Goal: Task Accomplishment & Management: Manage account settings

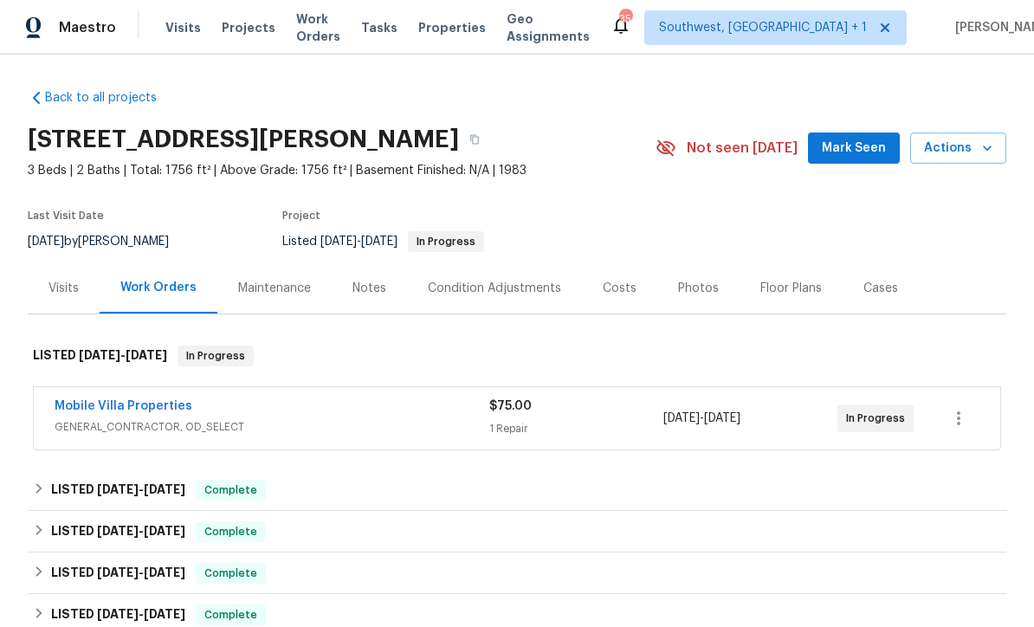
click at [165, 29] on span "Visits" at bounding box center [183, 27] width 36 height 17
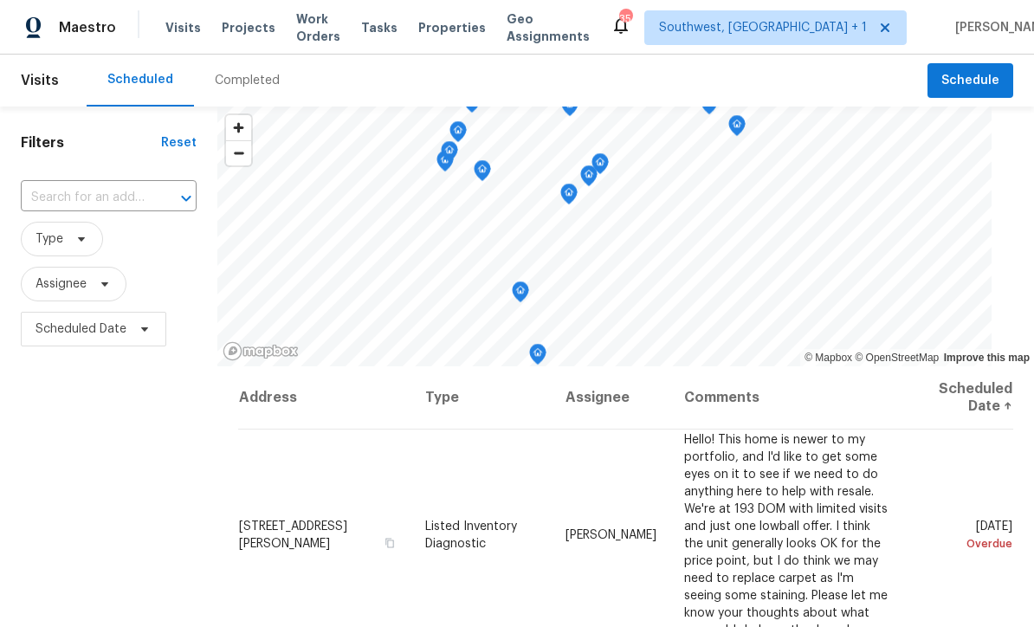
click at [87, 205] on input "text" at bounding box center [84, 198] width 127 height 27
type input "507 circl"
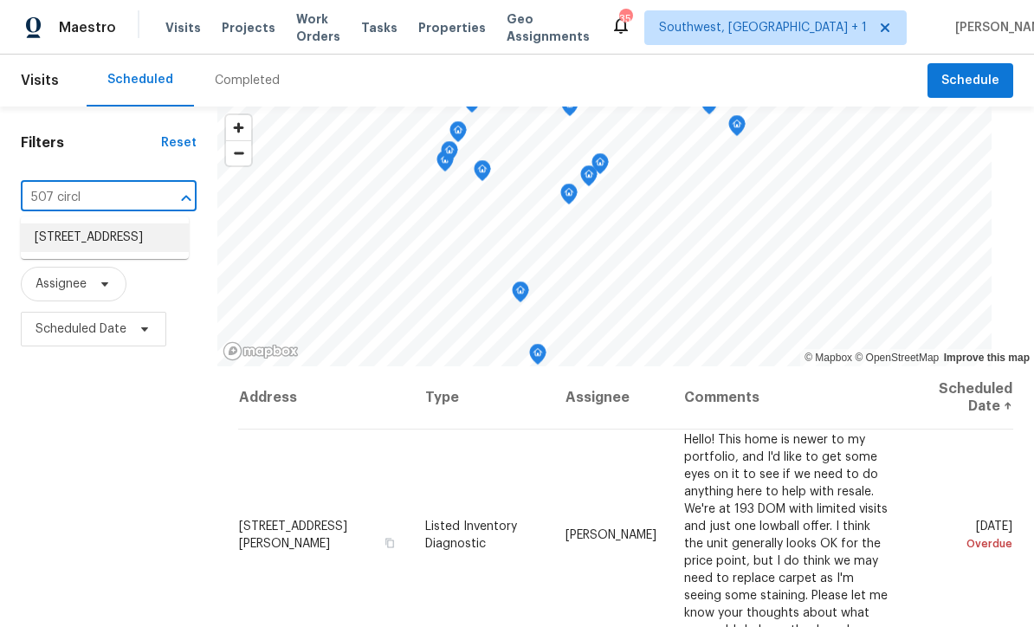
click at [54, 240] on li "[STREET_ADDRESS]" at bounding box center [105, 237] width 168 height 29
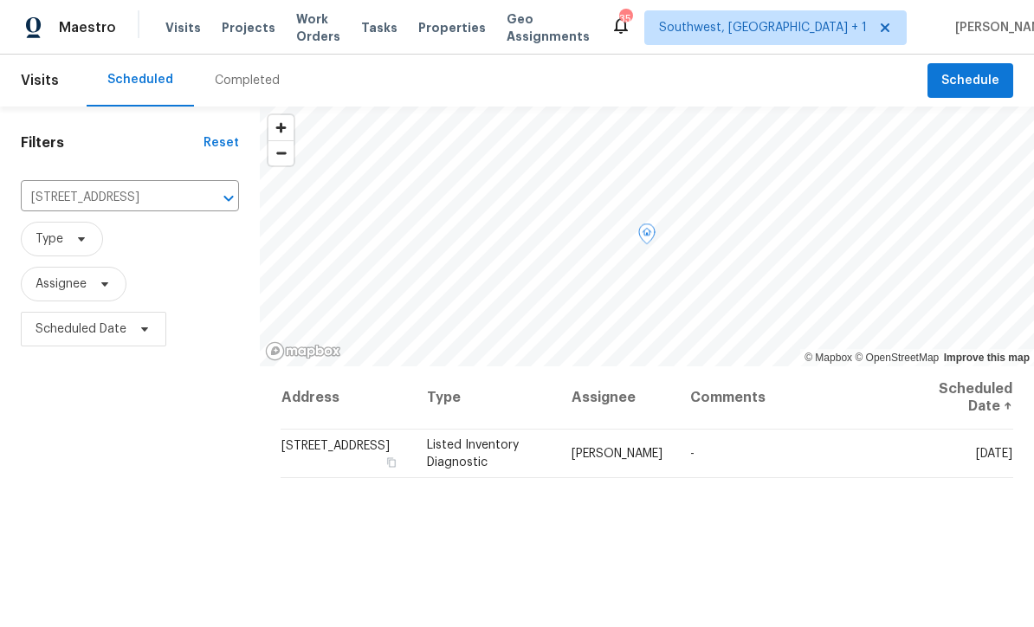
click at [0, 0] on icon at bounding box center [0, 0] width 0 height 0
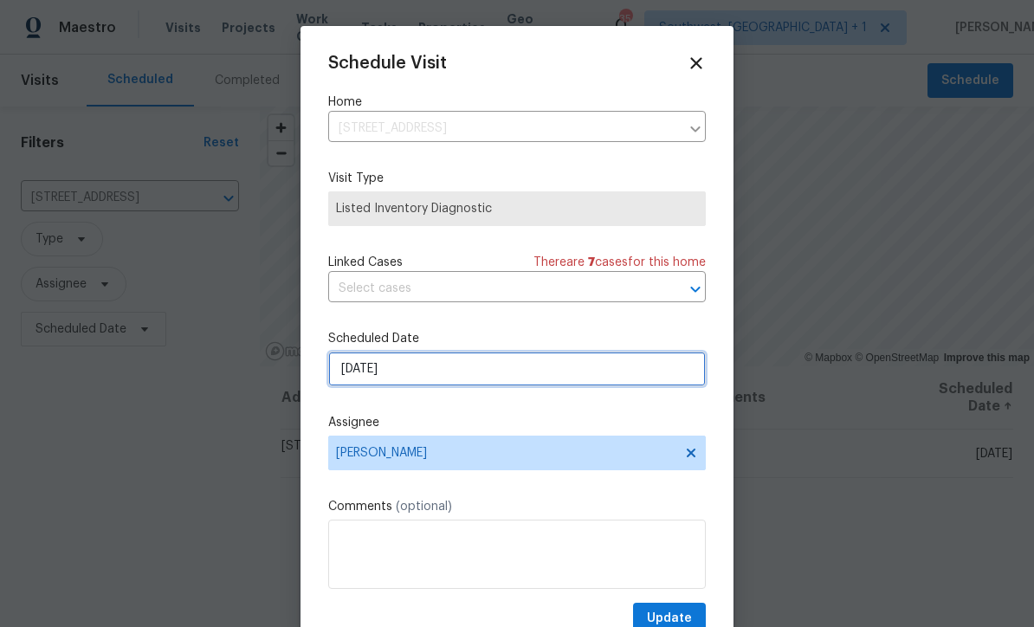
click at [450, 379] on input "[DATE]" at bounding box center [517, 369] width 378 height 35
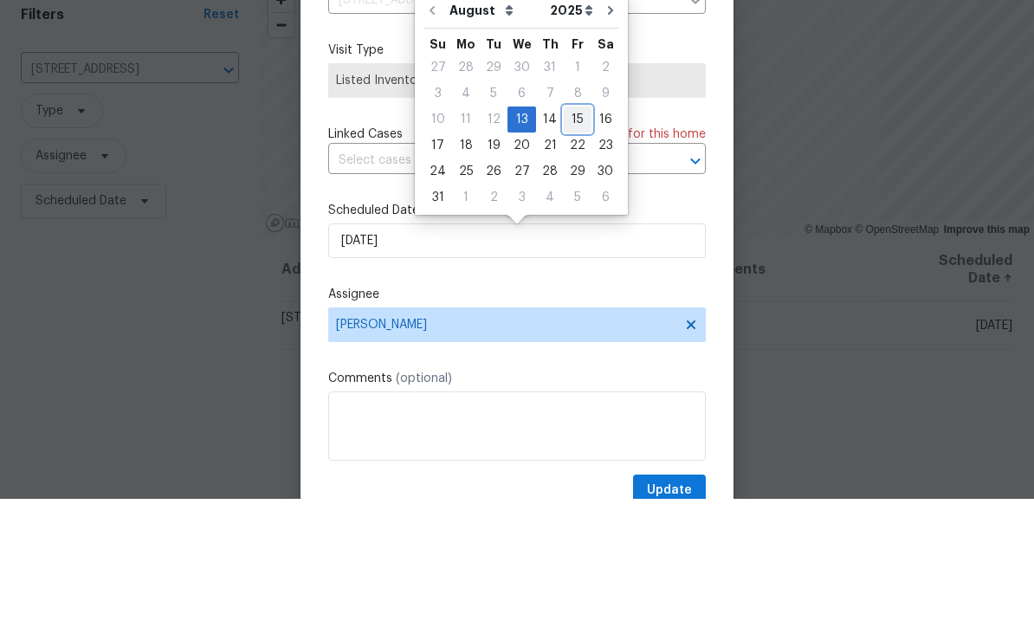
click at [567, 236] on div "15" at bounding box center [578, 248] width 28 height 24
type input "[DATE]"
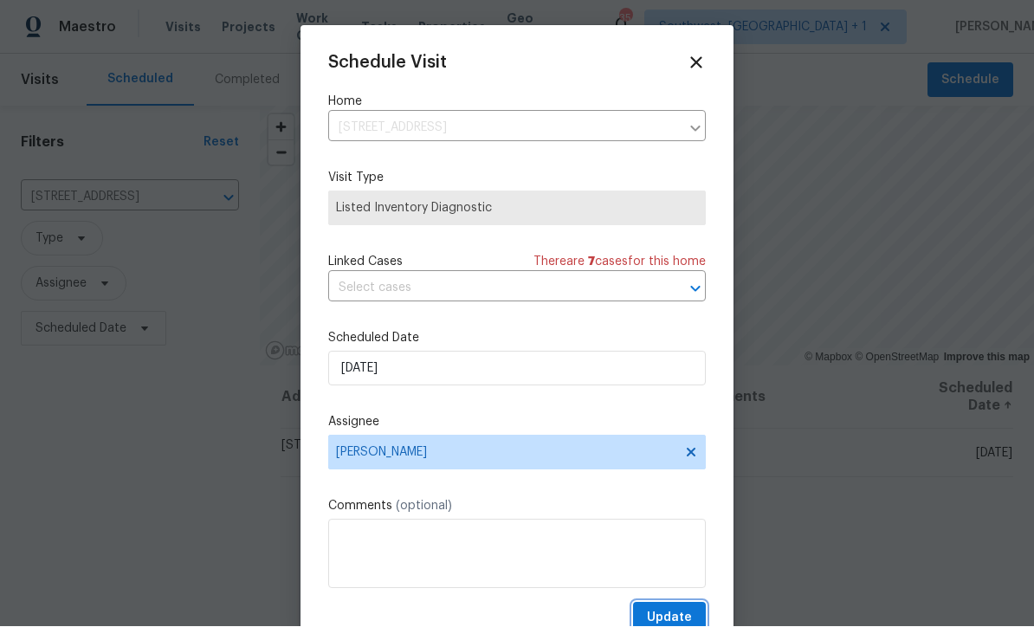
click at [688, 616] on span "Update" at bounding box center [669, 619] width 45 height 22
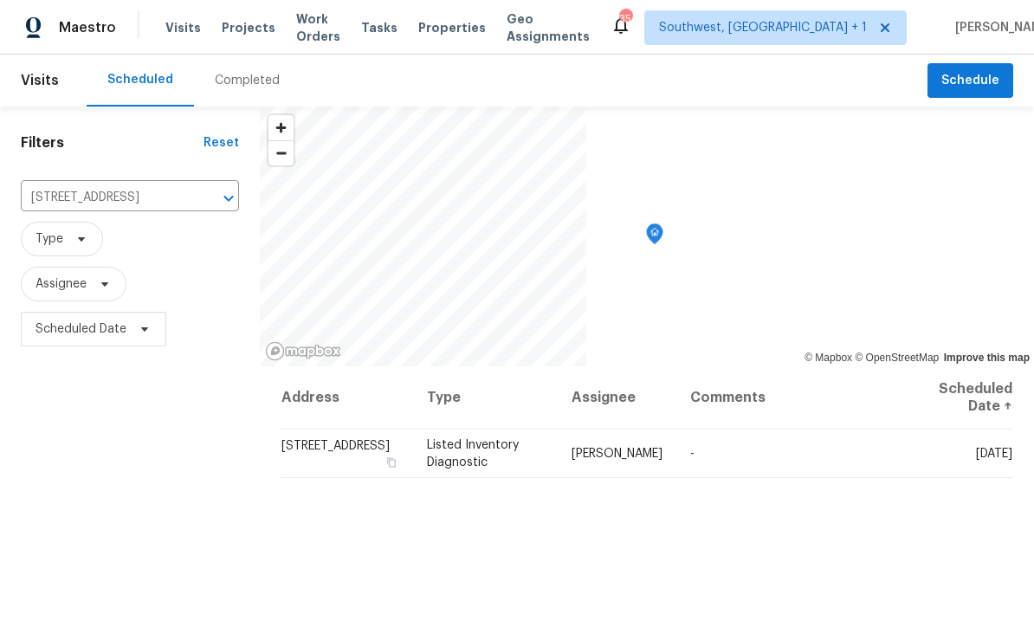
scroll to position [0, 0]
click at [88, 201] on input "[STREET_ADDRESS]" at bounding box center [106, 198] width 170 height 27
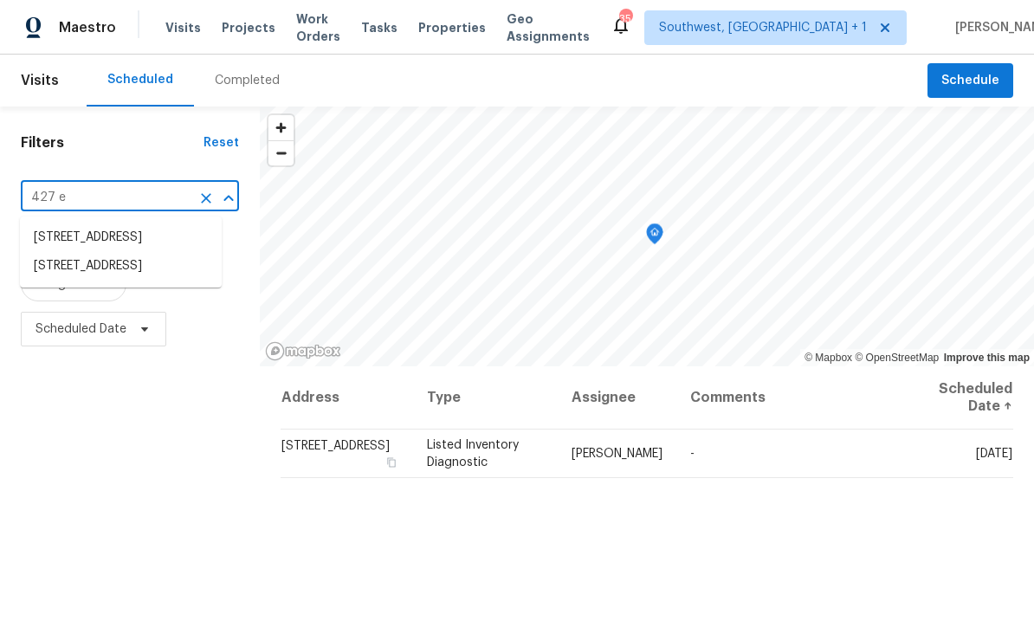
type input "427 e g"
click at [72, 236] on li "[STREET_ADDRESS]" at bounding box center [121, 237] width 202 height 29
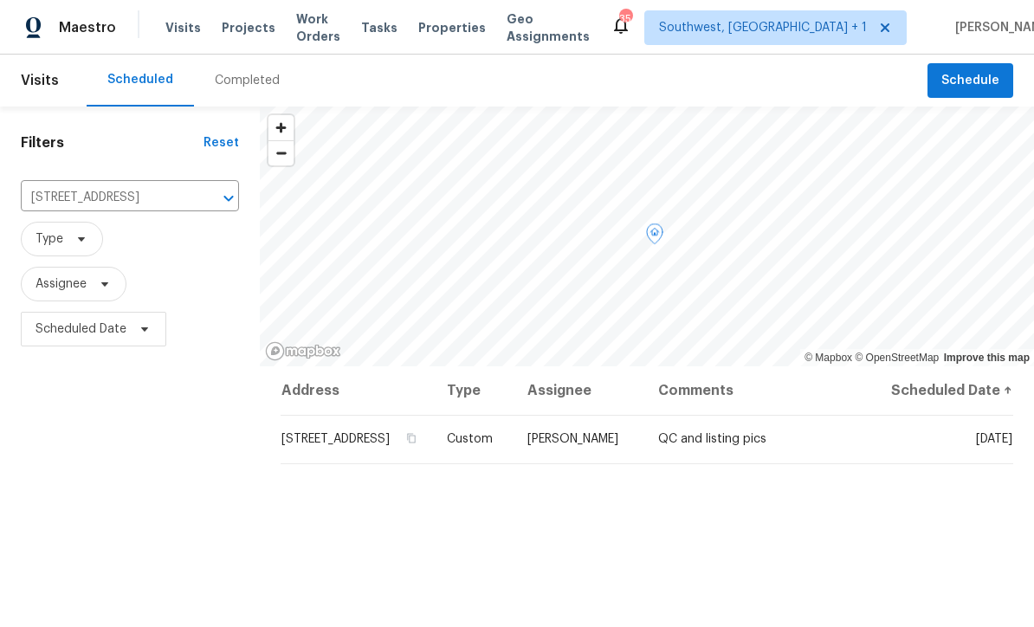
click at [0, 0] on icon at bounding box center [0, 0] width 0 height 0
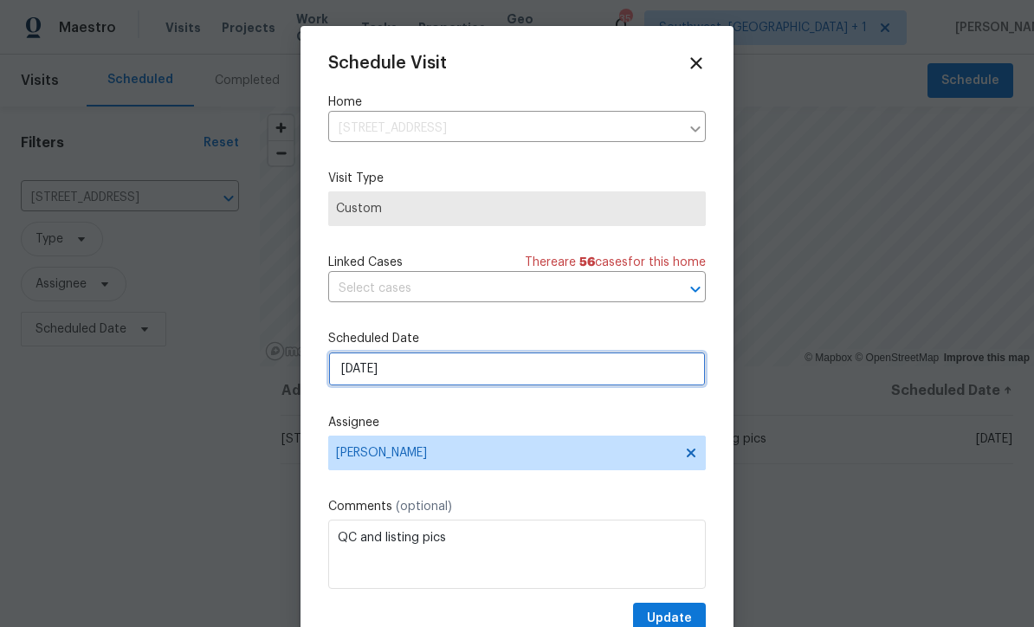
click at [438, 379] on input "[DATE]" at bounding box center [517, 369] width 378 height 35
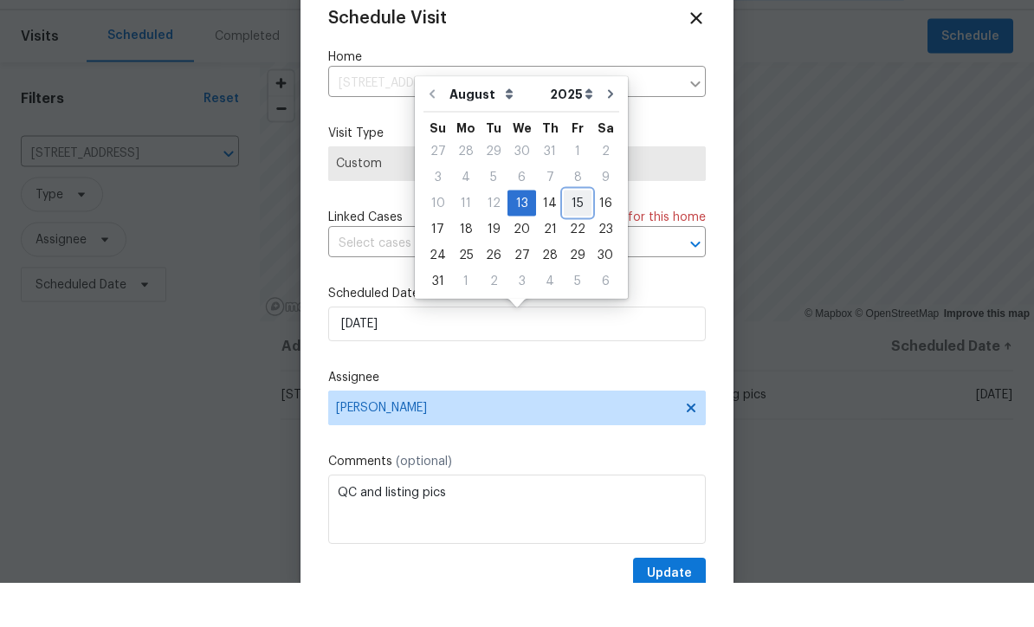
click at [567, 236] on div "15" at bounding box center [578, 248] width 28 height 24
type input "[DATE]"
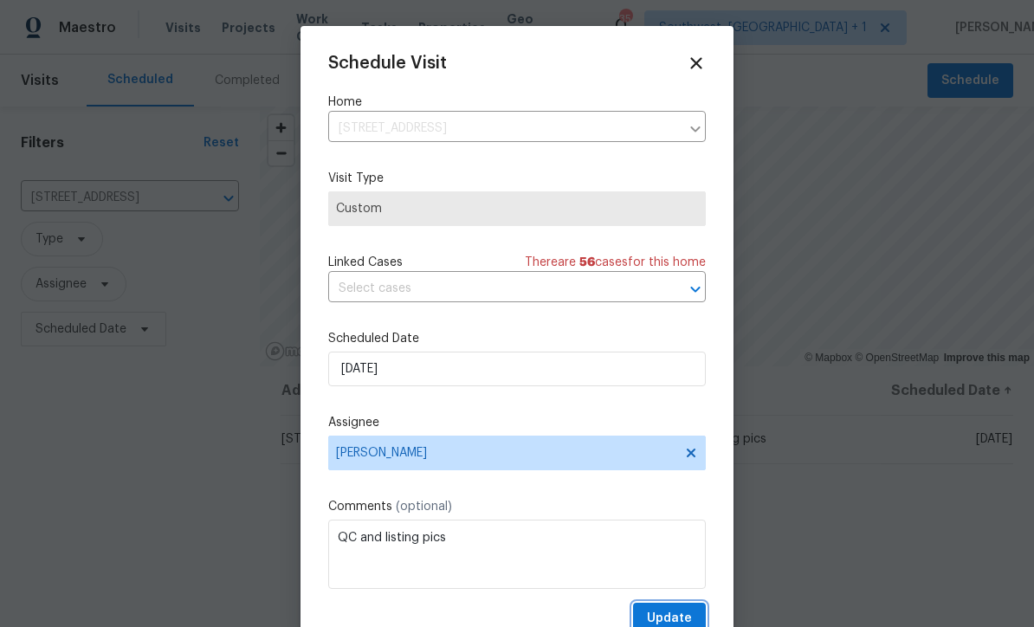
click at [693, 617] on button "Update" at bounding box center [669, 619] width 73 height 32
